Goal: Task Accomplishment & Management: Manage account settings

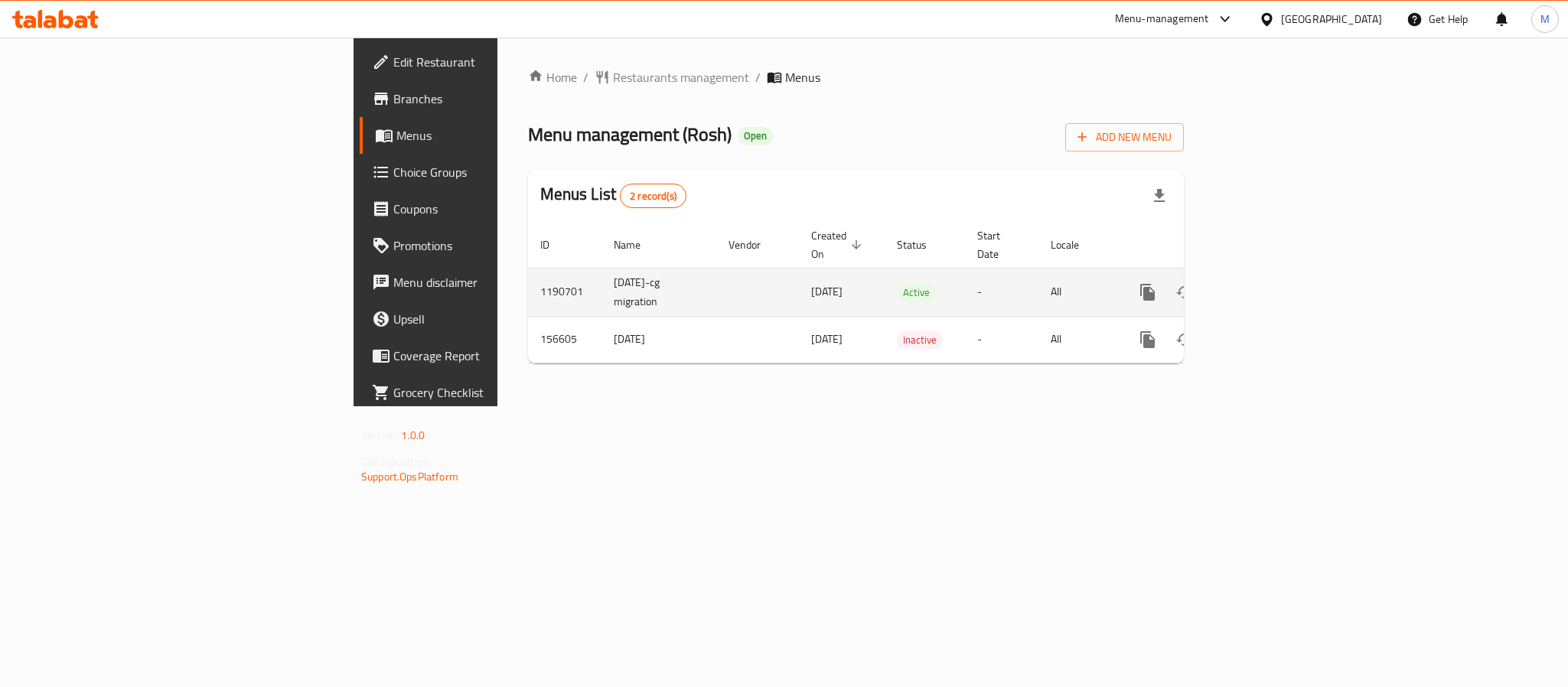
click at [1264, 286] on icon "enhanced table" at bounding box center [1258, 293] width 14 height 14
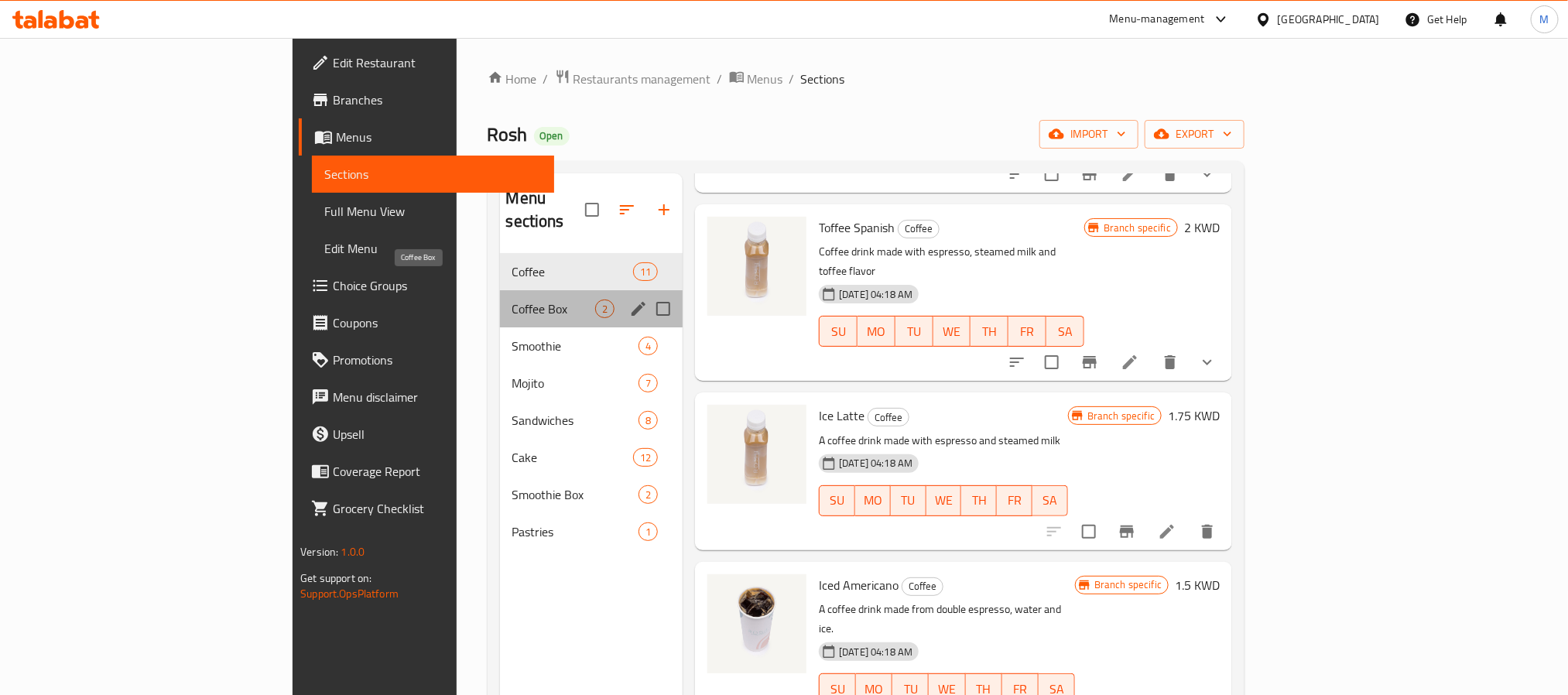
click at [512, 299] on span "Coffee Box" at bounding box center [554, 309] width 84 height 19
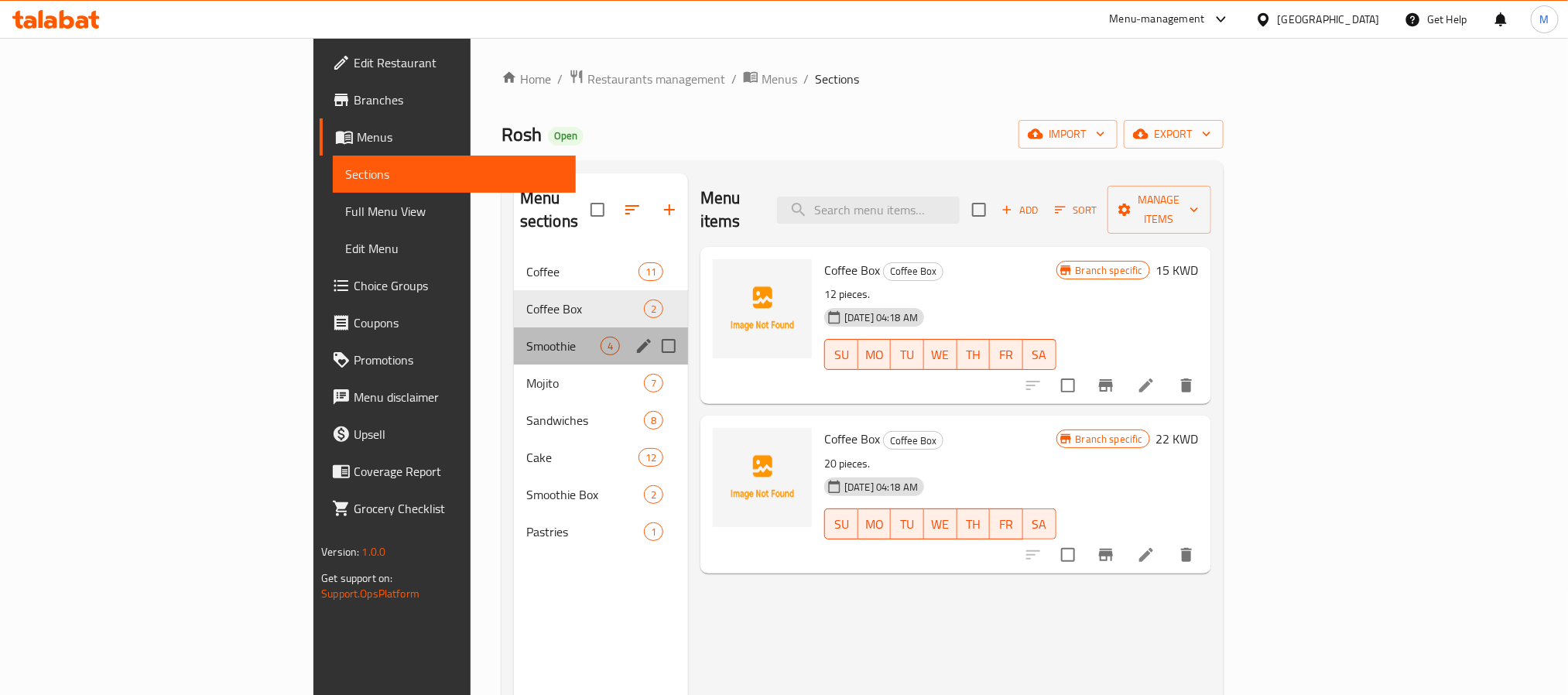
click at [514, 328] on div "Smoothie 4" at bounding box center [601, 346] width 174 height 37
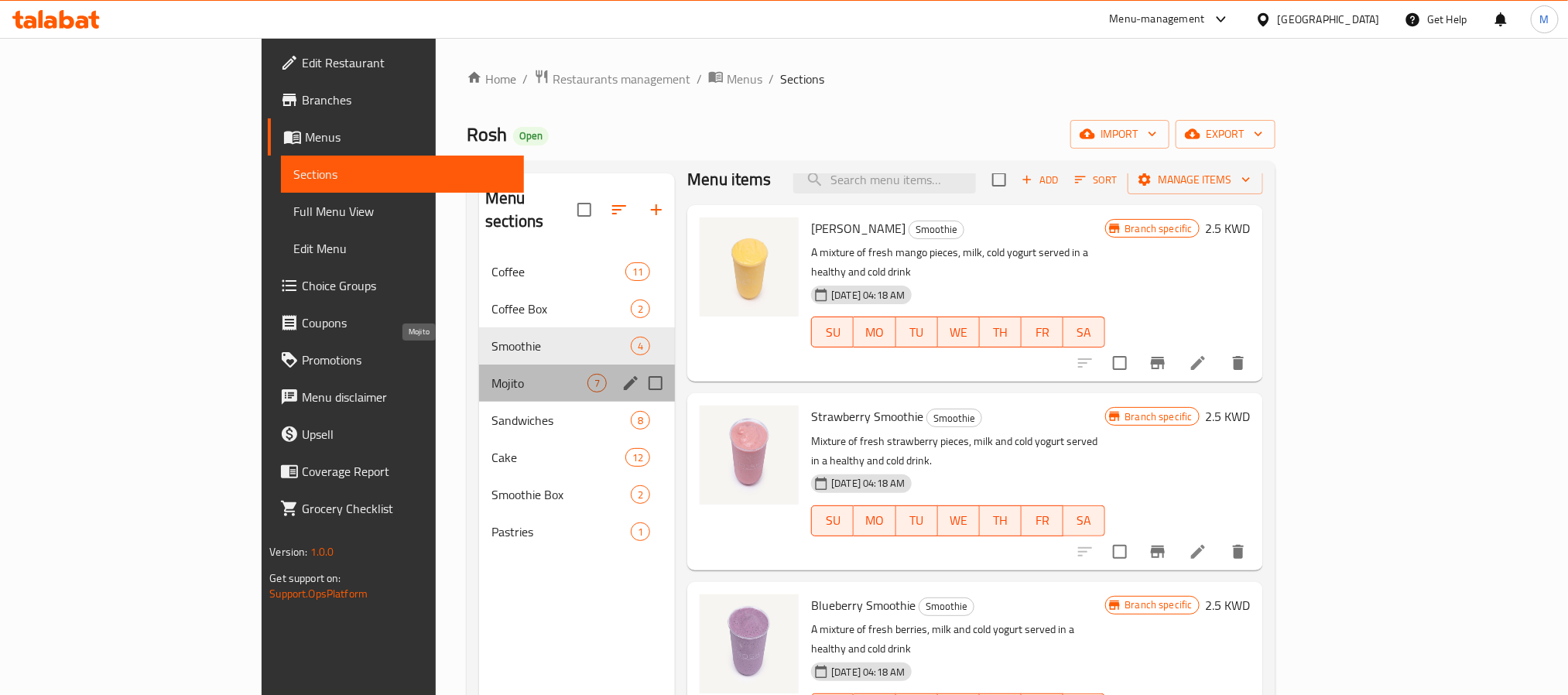
click at [491, 374] on span "Mojito" at bounding box center [539, 383] width 96 height 19
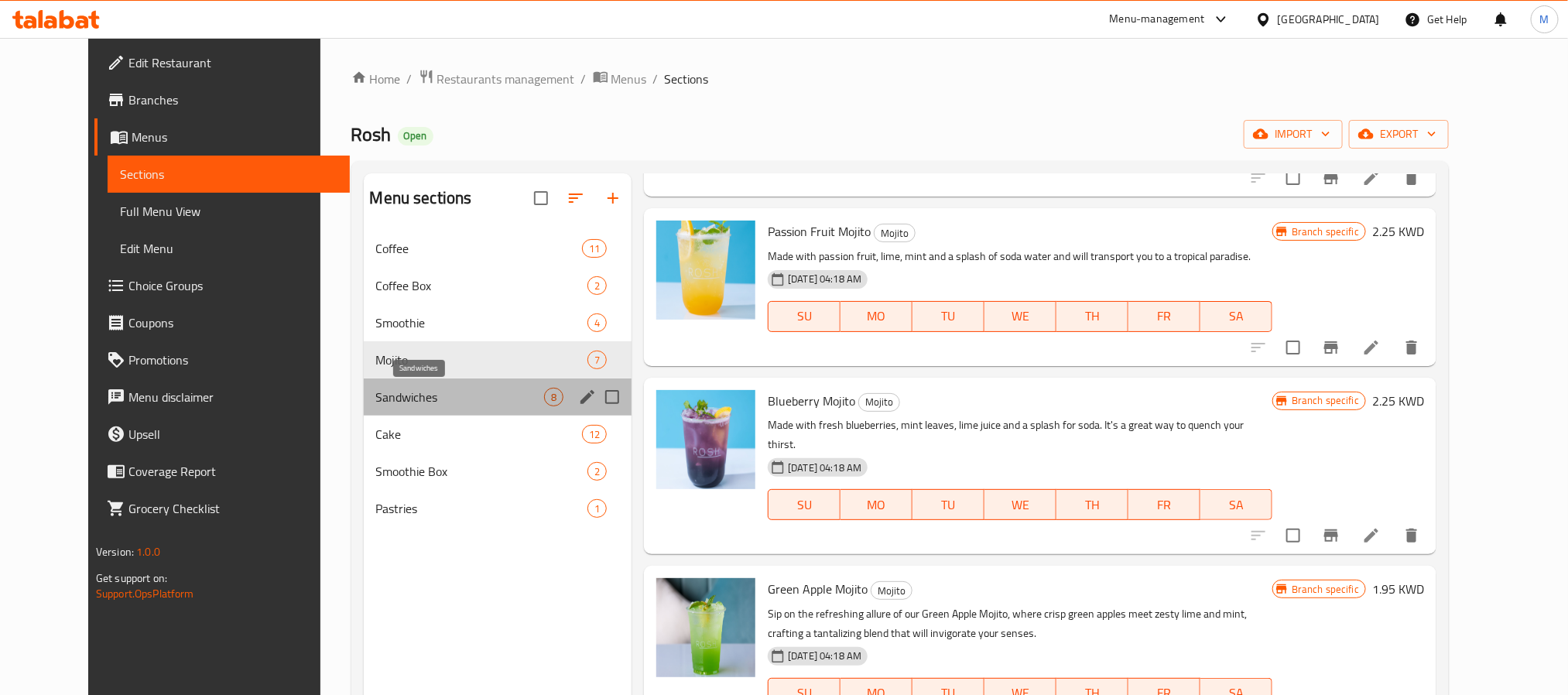
click at [376, 400] on span "Sandwiches" at bounding box center [460, 397] width 169 height 19
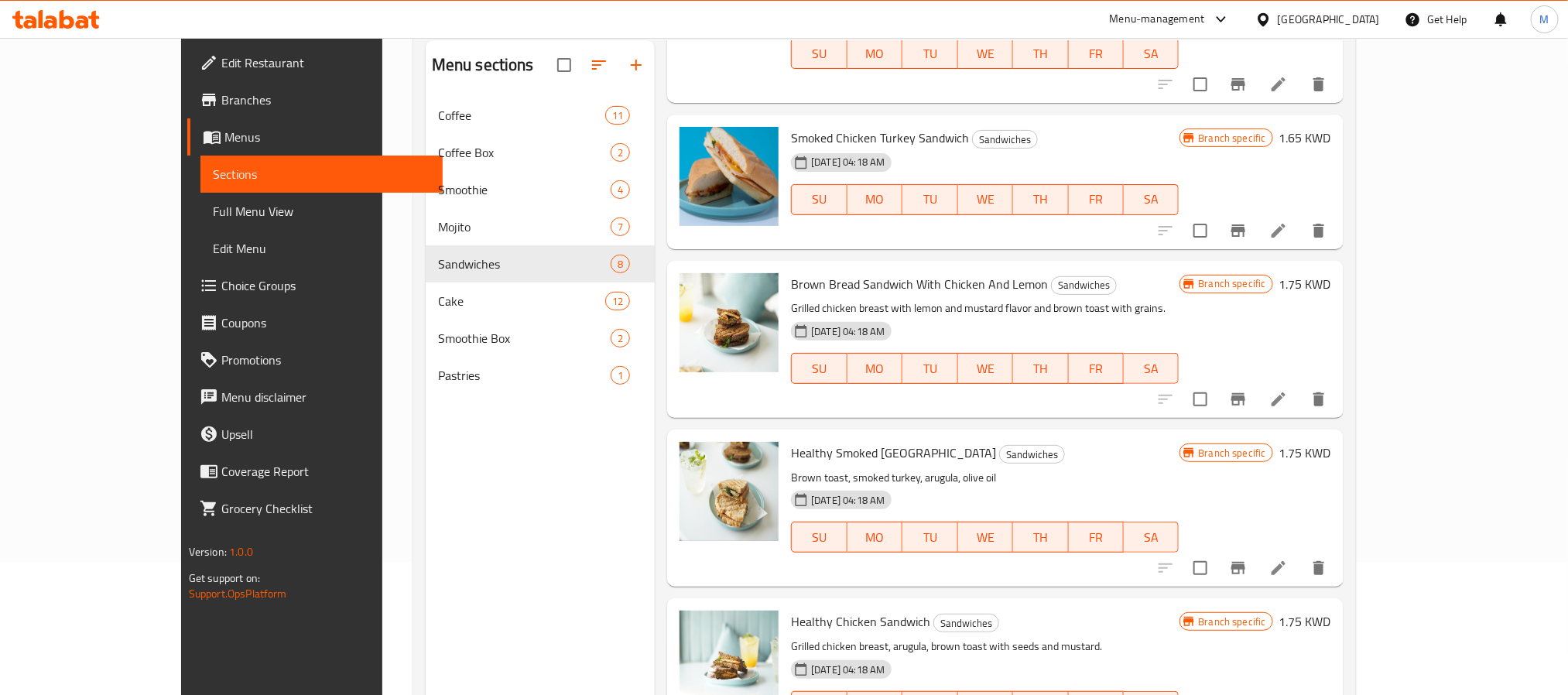
scroll to position [216, 0]
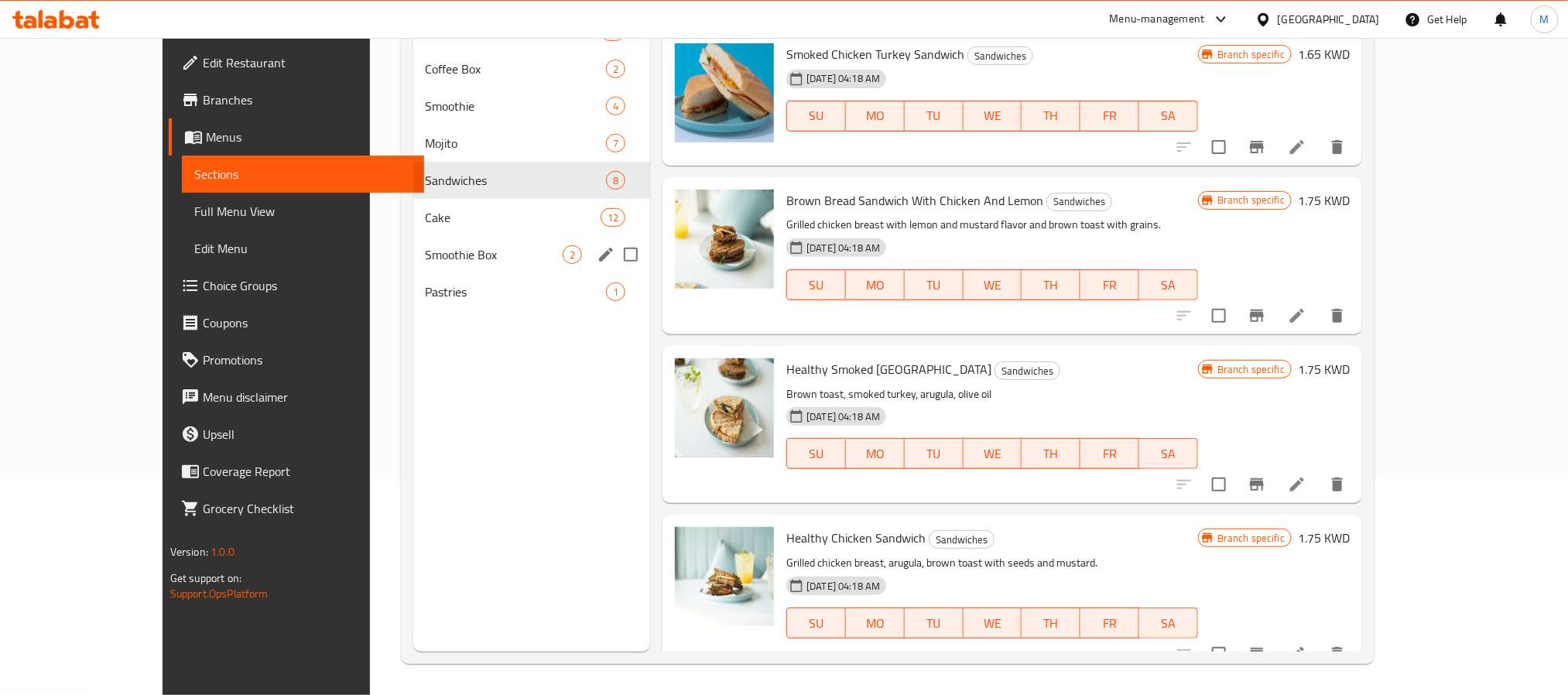
click at [426, 254] on span "Smoothie Box" at bounding box center [494, 255] width 137 height 19
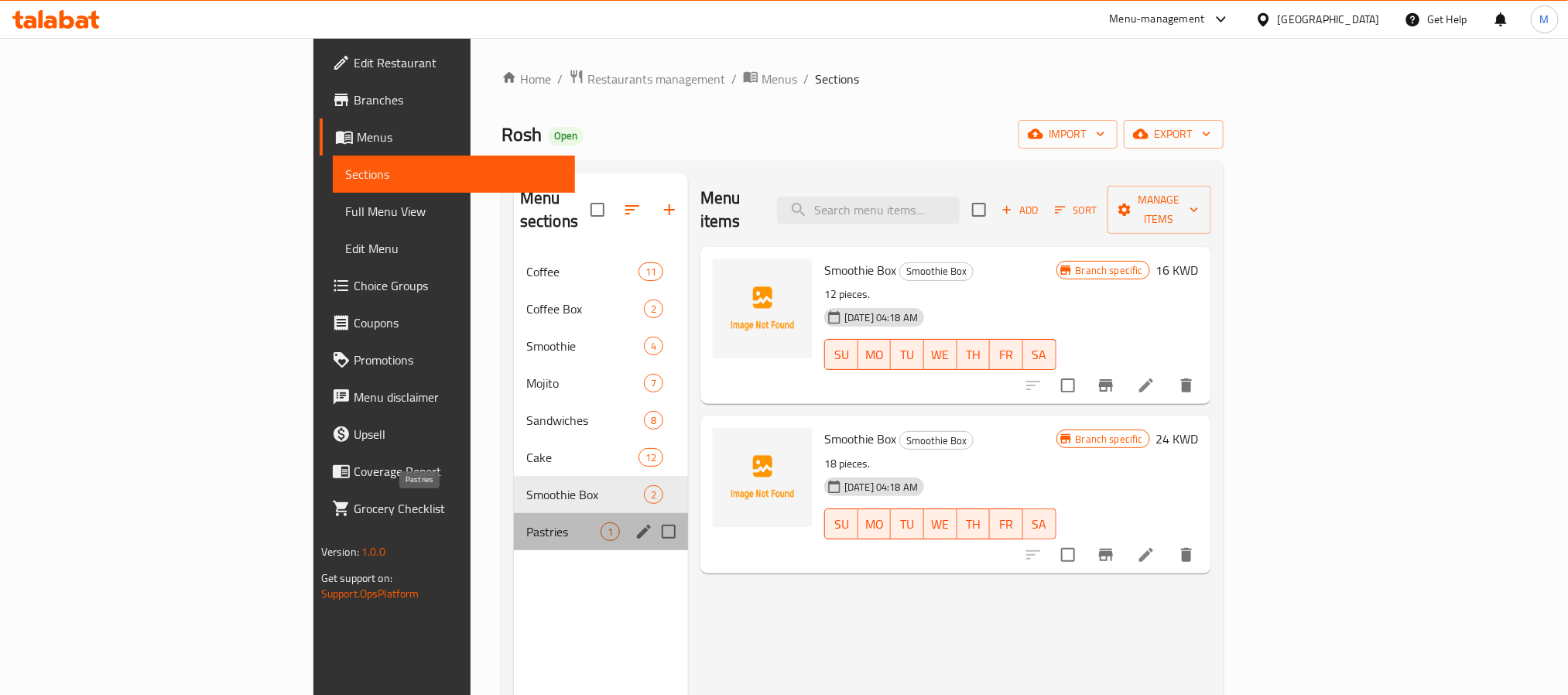
click at [527, 523] on span "Pastries" at bounding box center [564, 532] width 74 height 19
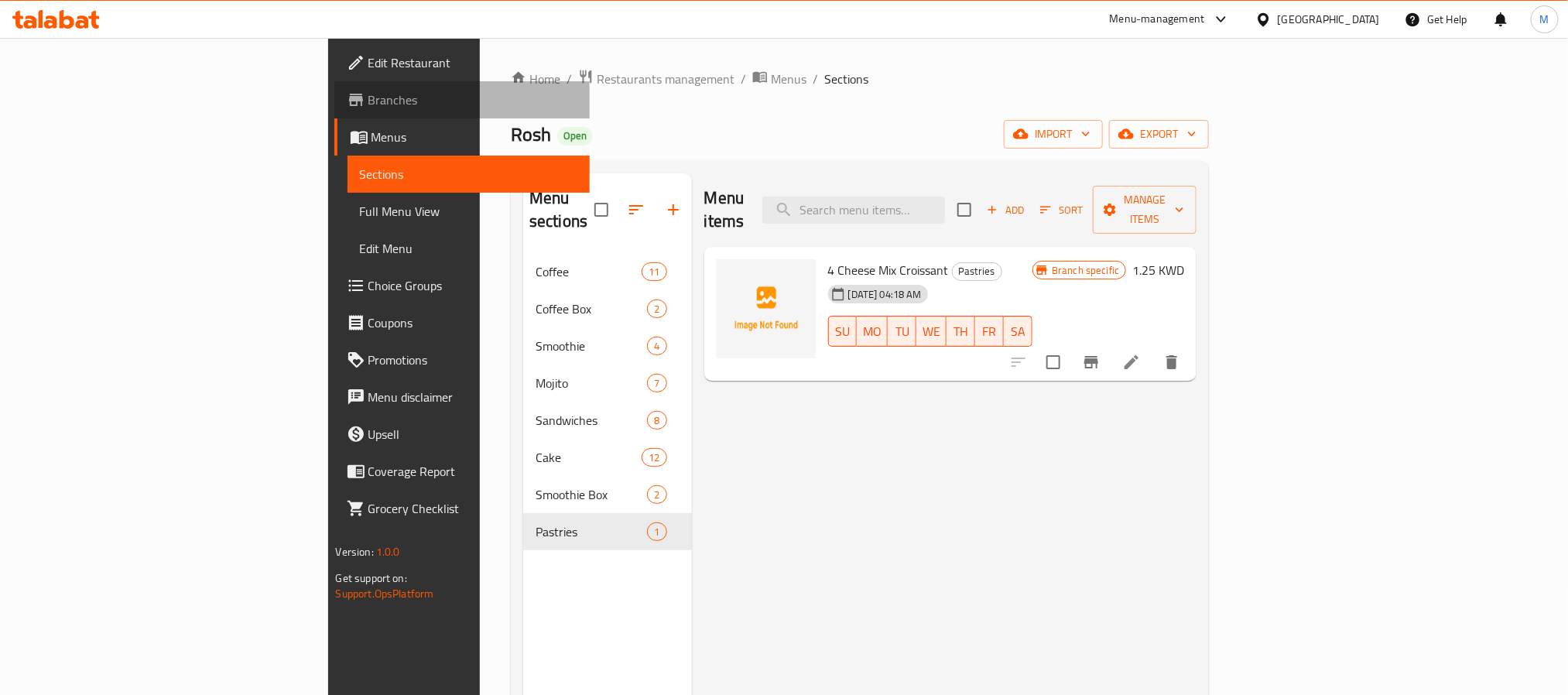
click at [334, 112] on link "Branches" at bounding box center [461, 100] width 255 height 37
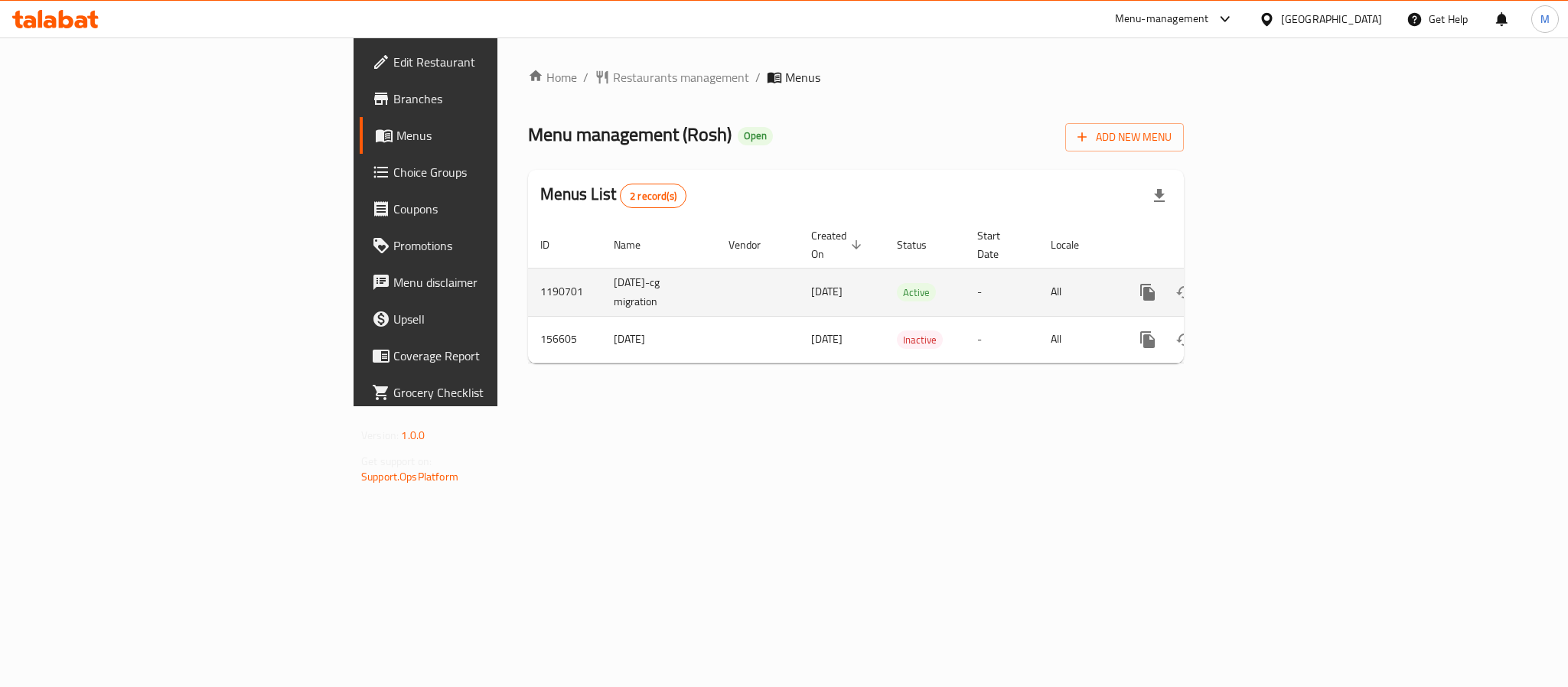
click at [1276, 274] on link "enhanced table" at bounding box center [1257, 292] width 37 height 37
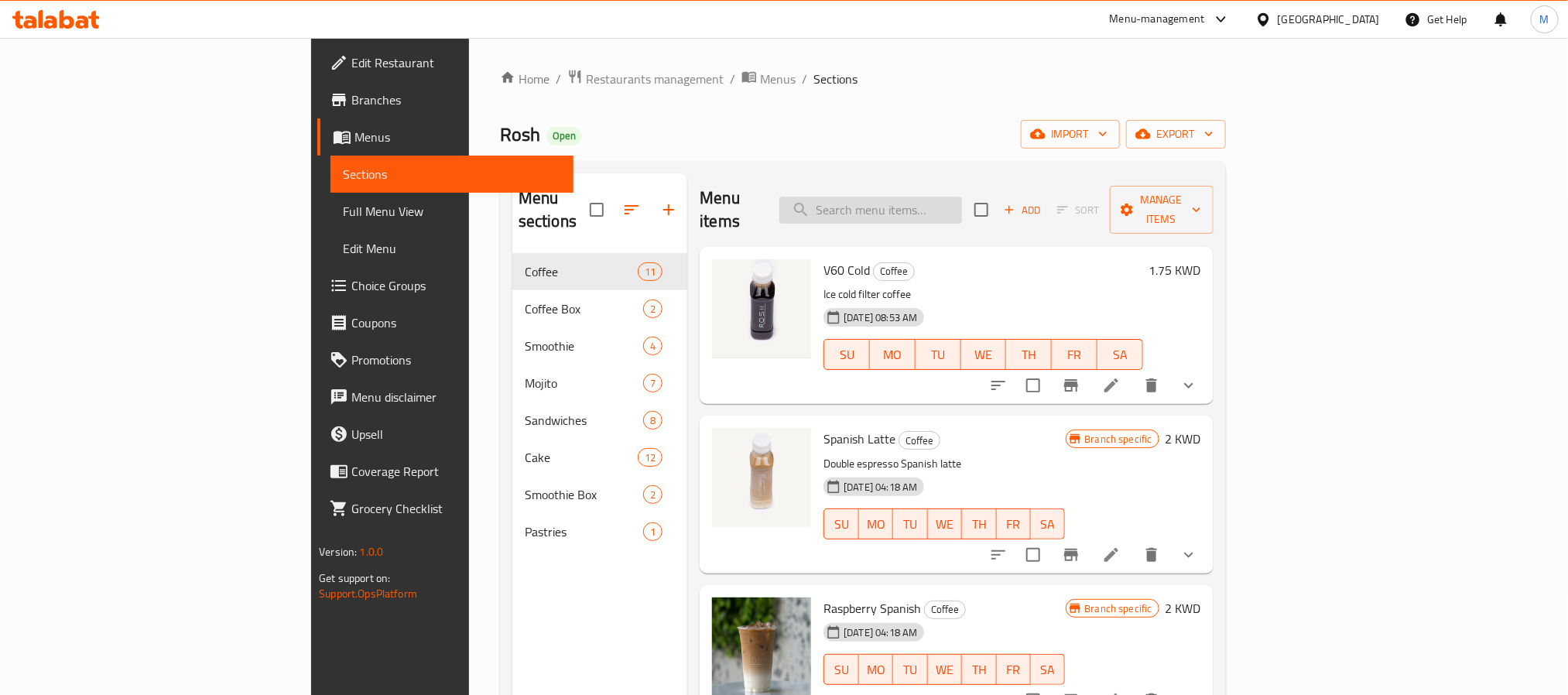
click at [962, 197] on input "search" at bounding box center [870, 210] width 182 height 27
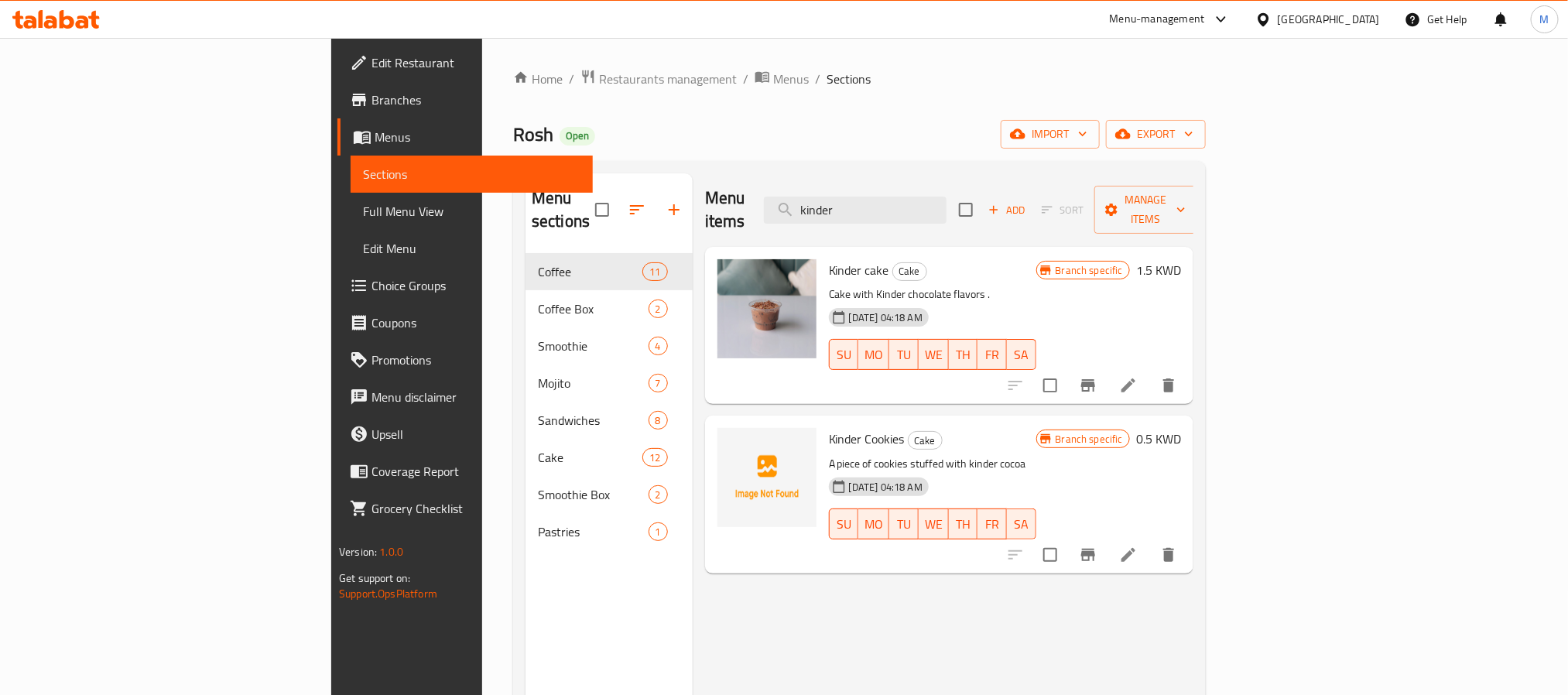
type input "kinder"
click at [1352, 8] on div "[GEOGRAPHIC_DATA]" at bounding box center [1317, 19] width 149 height 37
click at [1361, 20] on div "[GEOGRAPHIC_DATA]" at bounding box center [1328, 20] width 102 height 17
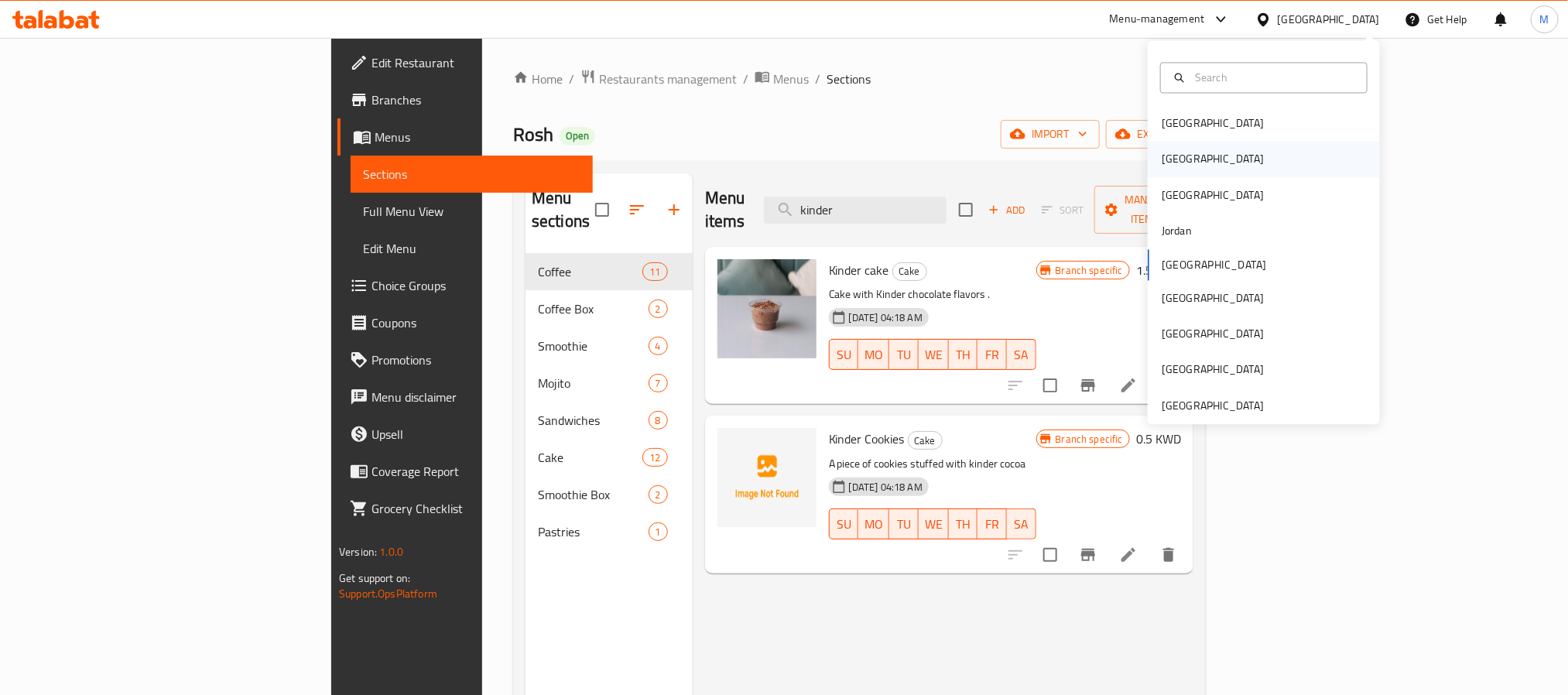
click at [1177, 166] on div "Egypt" at bounding box center [1213, 159] width 127 height 36
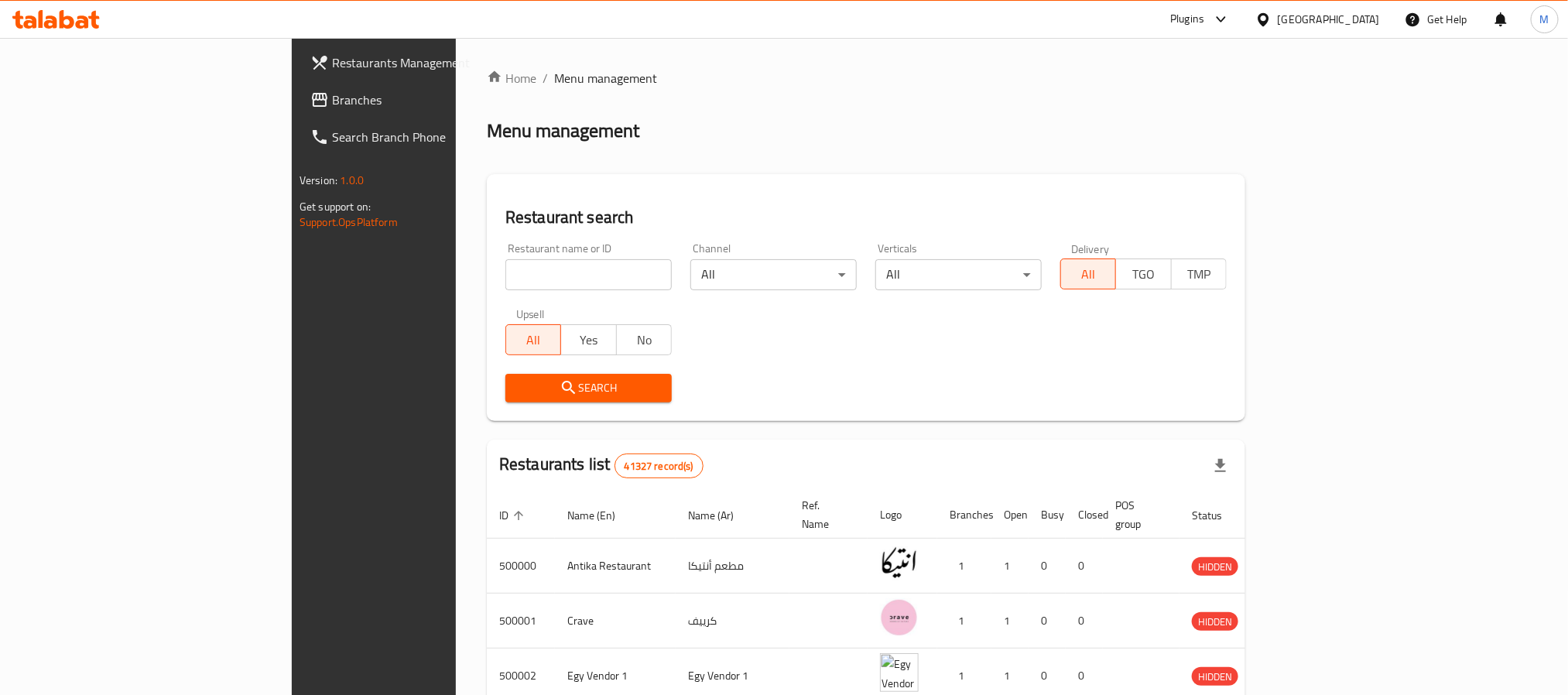
click at [332, 96] on span "Branches" at bounding box center [437, 100] width 209 height 19
